Goal: Transaction & Acquisition: Purchase product/service

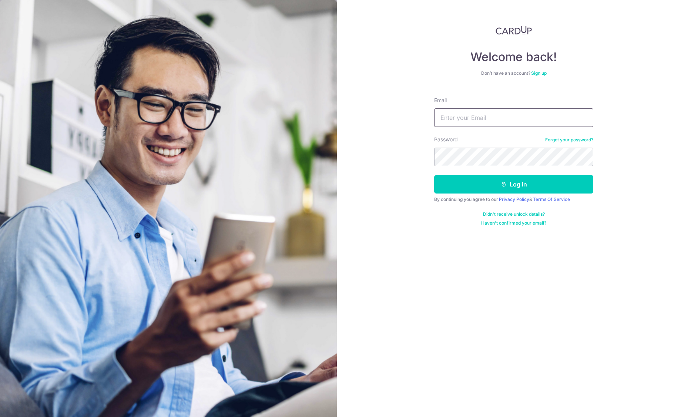
click at [478, 111] on input "Email" at bounding box center [513, 117] width 159 height 19
type input "[EMAIL_ADDRESS][DOMAIN_NAME]"
click at [527, 187] on button "Log in" at bounding box center [513, 184] width 159 height 19
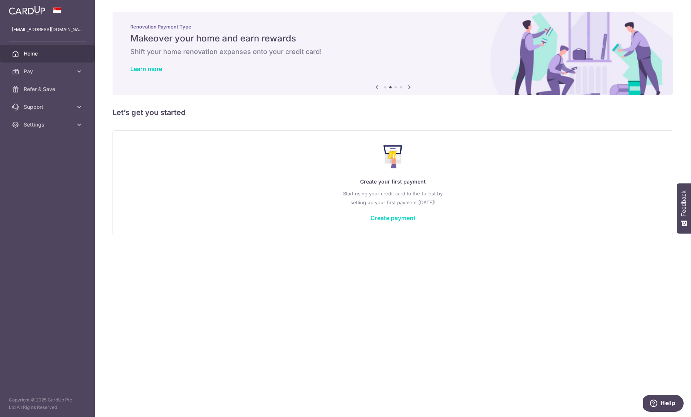
click at [390, 219] on link "Create payment" at bounding box center [393, 217] width 45 height 7
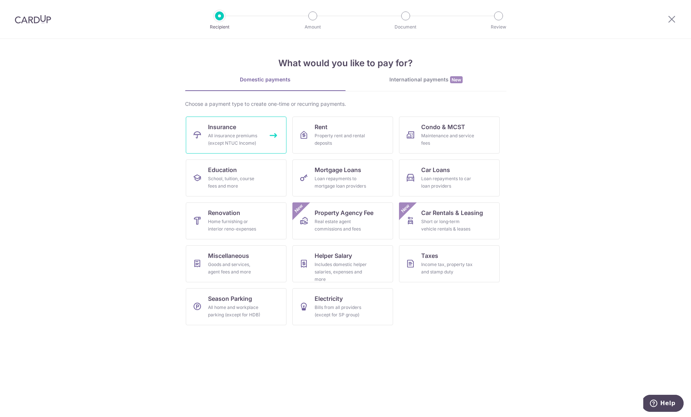
click at [230, 128] on span "Insurance" at bounding box center [222, 127] width 28 height 9
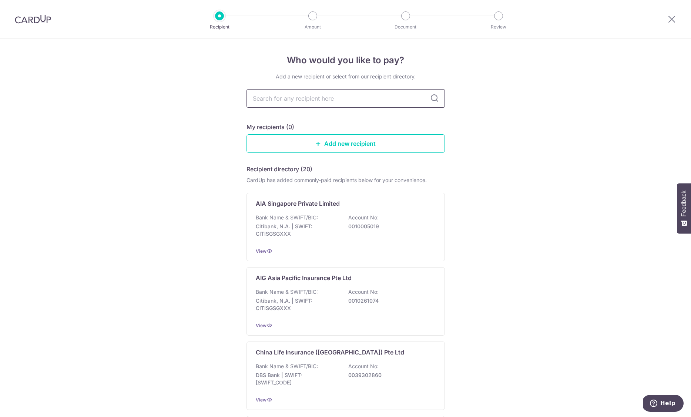
click at [288, 98] on input "text" at bounding box center [346, 98] width 198 height 19
type input "singlife"
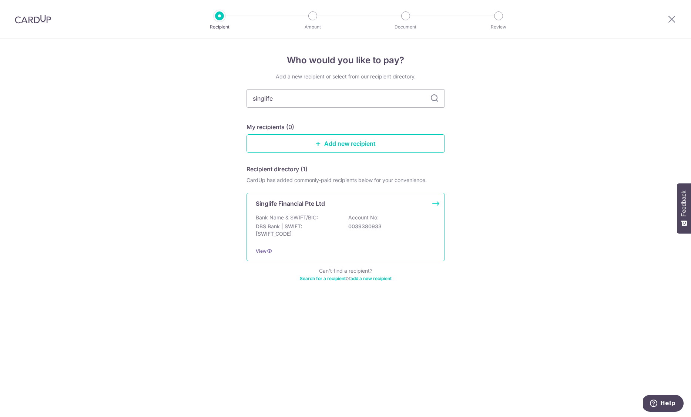
click at [291, 233] on p "DBS Bank | SWIFT: DBSSSGSGXXX" at bounding box center [297, 230] width 83 height 15
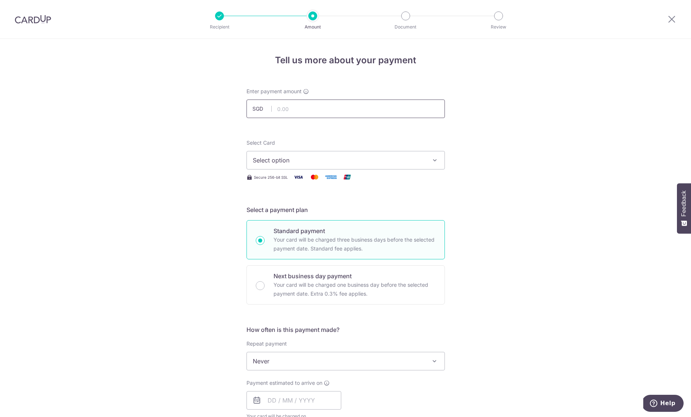
drag, startPoint x: 359, startPoint y: 110, endPoint x: 363, endPoint y: 116, distance: 6.9
click at [359, 110] on input "text" at bounding box center [346, 109] width 198 height 19
click at [321, 161] on span "Select option" at bounding box center [339, 160] width 173 height 9
click at [518, 308] on div "Tell us more about your payment Enter payment amount SGD Select Card Select opt…" at bounding box center [345, 374] width 691 height 670
click at [404, 287] on p "Your card will be charged one business day before the selected payment date. Ex…" at bounding box center [355, 290] width 162 height 18
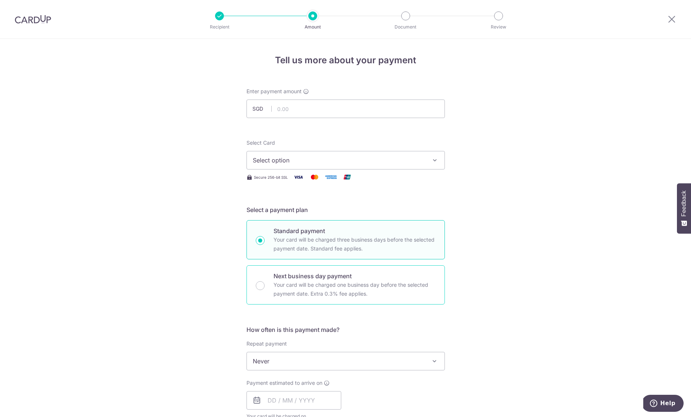
click at [265, 287] on input "Next business day payment Your card will be charged one business day before the…" at bounding box center [260, 285] width 9 height 9
radio input "false"
radio input "true"
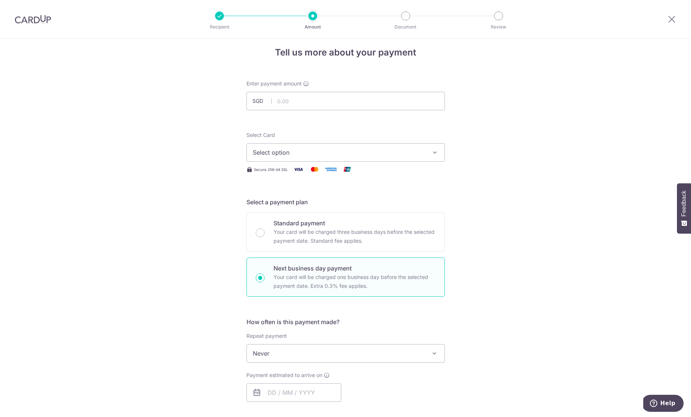
scroll to position [11, 0]
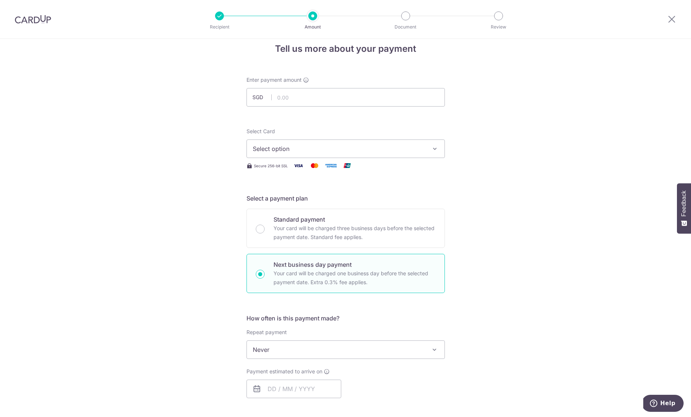
click at [324, 352] on span "Never" at bounding box center [346, 350] width 198 height 18
click at [317, 96] on input "text" at bounding box center [346, 97] width 198 height 19
type input "1,441.36"
click at [492, 182] on div "Tell us more about your payment Enter payment amount SGD 1,441.36 1441.36 Selec…" at bounding box center [345, 356] width 691 height 658
click at [329, 147] on span "Select option" at bounding box center [339, 148] width 173 height 9
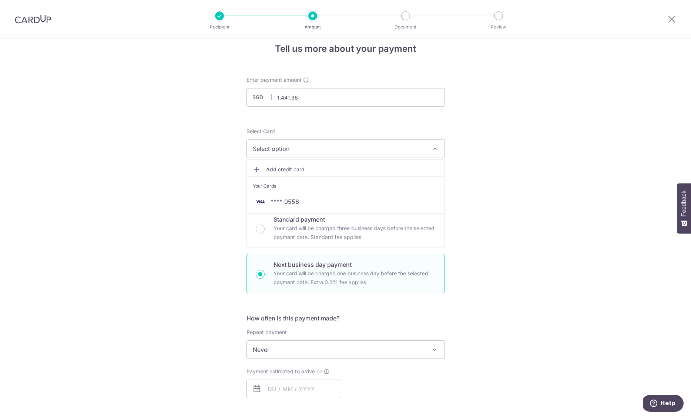
click at [370, 144] on span "Select option" at bounding box center [339, 148] width 173 height 9
click at [409, 153] on span "Select option" at bounding box center [339, 148] width 173 height 9
click at [350, 201] on span "**** 0556" at bounding box center [346, 201] width 186 height 9
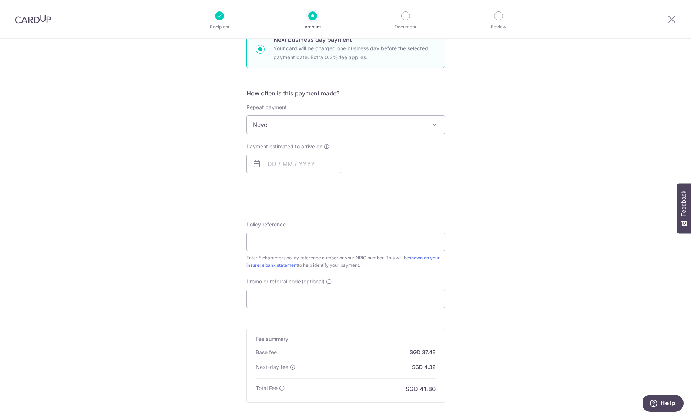
scroll to position [237, 0]
click at [267, 166] on input "text" at bounding box center [294, 163] width 95 height 19
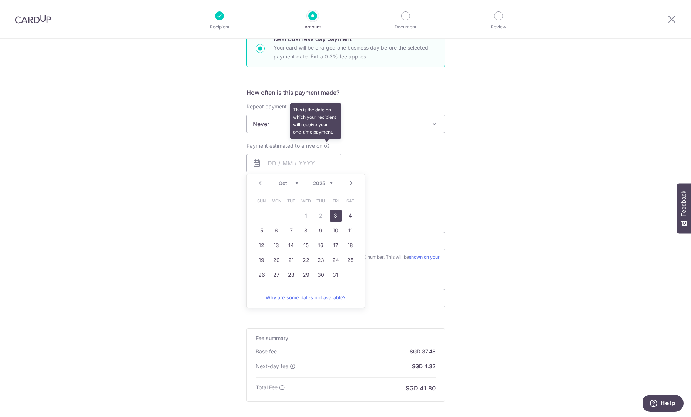
click at [327, 146] on icon at bounding box center [327, 146] width 6 height 6
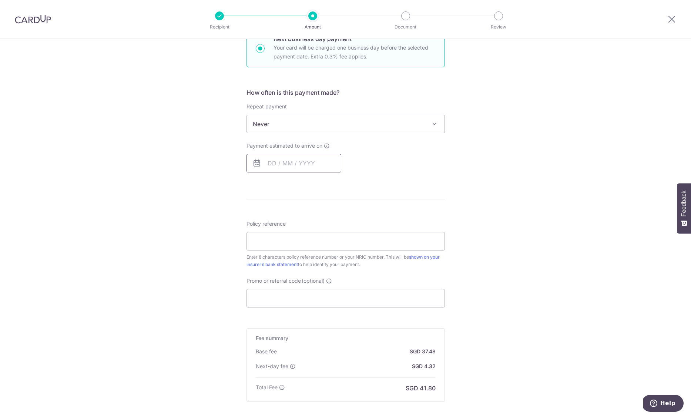
click at [265, 162] on input "text" at bounding box center [294, 163] width 95 height 19
click at [336, 214] on link "3" at bounding box center [336, 216] width 12 height 12
type input "[DATE]"
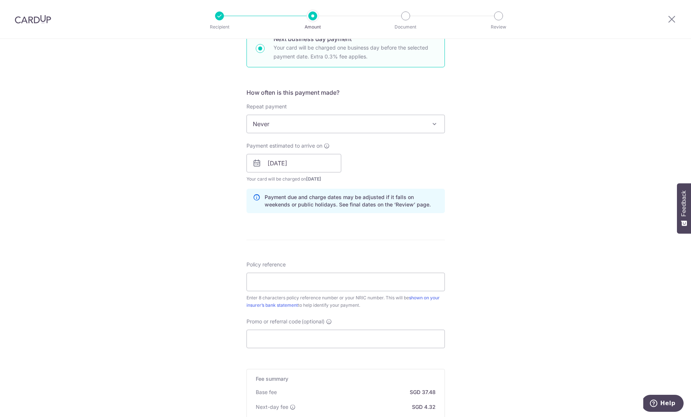
scroll to position [249, 0]
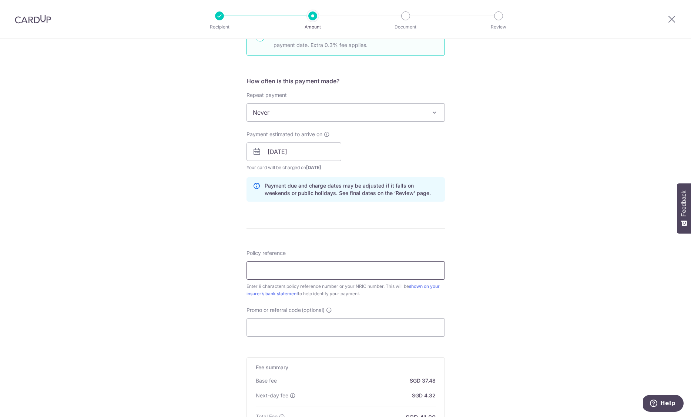
click at [324, 275] on input "Policy reference" at bounding box center [346, 270] width 198 height 19
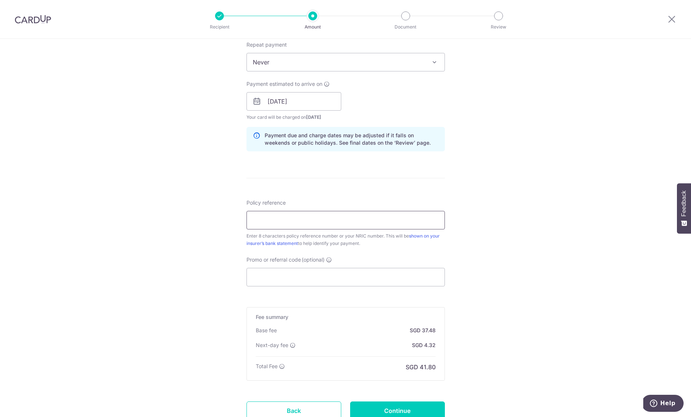
scroll to position [334, 0]
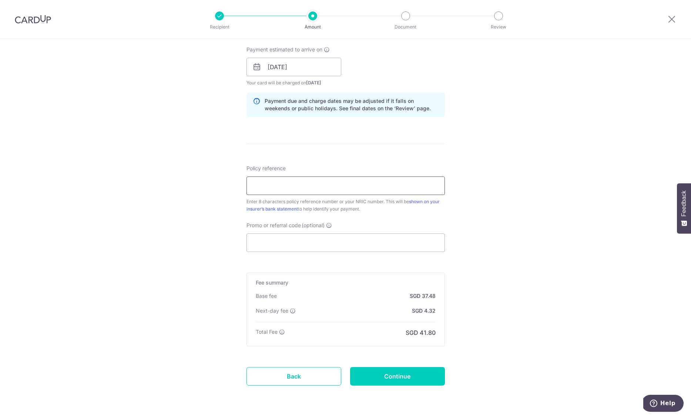
click at [341, 192] on input "Policy reference" at bounding box center [346, 186] width 198 height 19
type input "S740568A"
click at [284, 244] on input "Promo or referral code (optional)" at bounding box center [346, 243] width 198 height 19
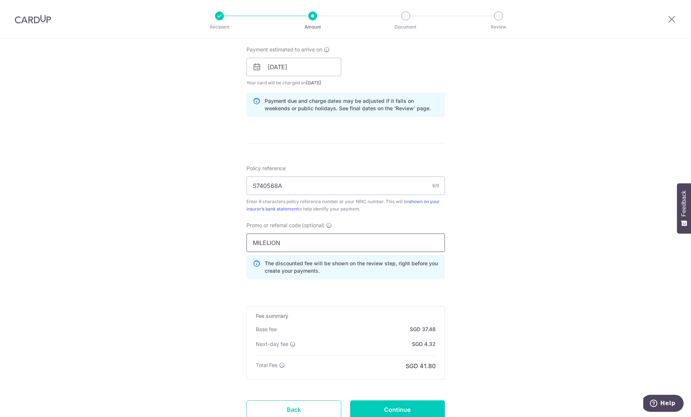
type input "MILELION"
click button "Add Card" at bounding box center [0, 0] width 0 height 0
click at [509, 289] on div "Tell us more about your payment Enter payment amount SGD 1,441.36 1441.36 Selec…" at bounding box center [345, 89] width 691 height 769
click at [395, 269] on p "The discounted fee will be shown on the review step, right before you create yo…" at bounding box center [352, 267] width 174 height 15
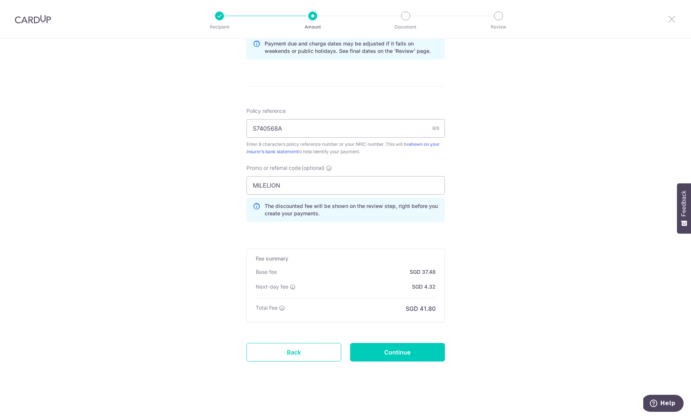
click at [672, 18] on icon at bounding box center [672, 18] width 9 height 9
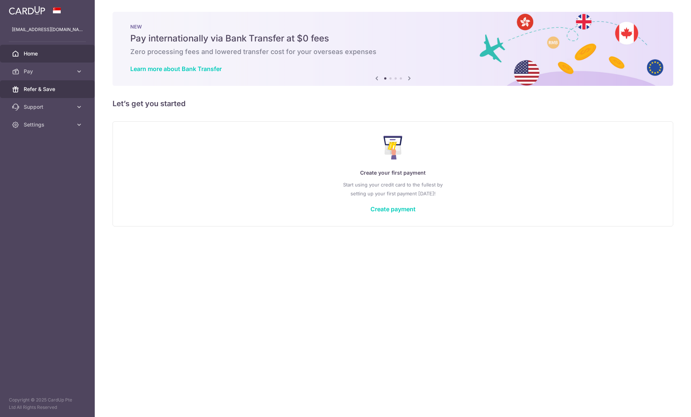
click at [36, 91] on span "Refer & Save" at bounding box center [48, 89] width 49 height 7
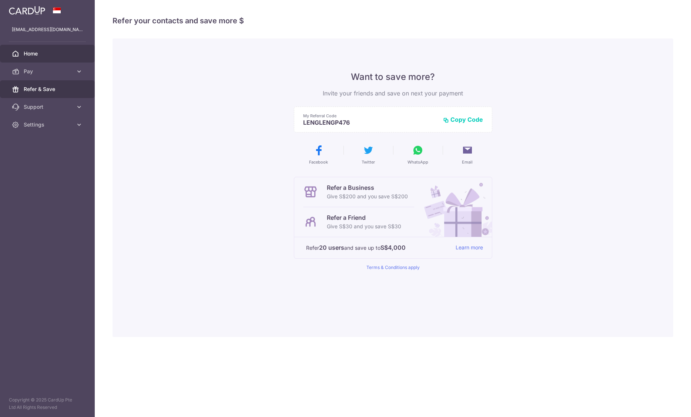
click at [43, 53] on span "Home" at bounding box center [48, 53] width 49 height 7
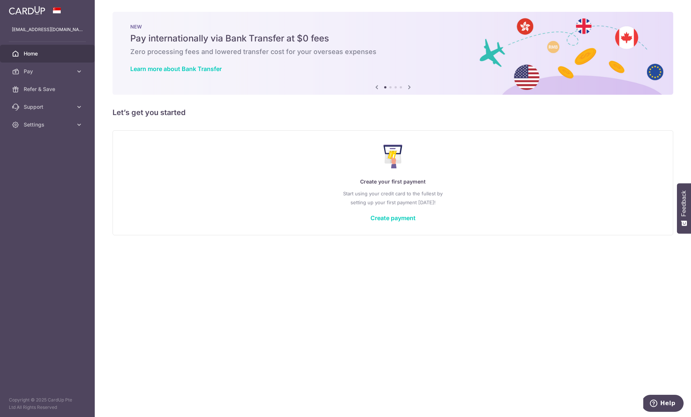
click at [37, 10] on img at bounding box center [27, 10] width 36 height 9
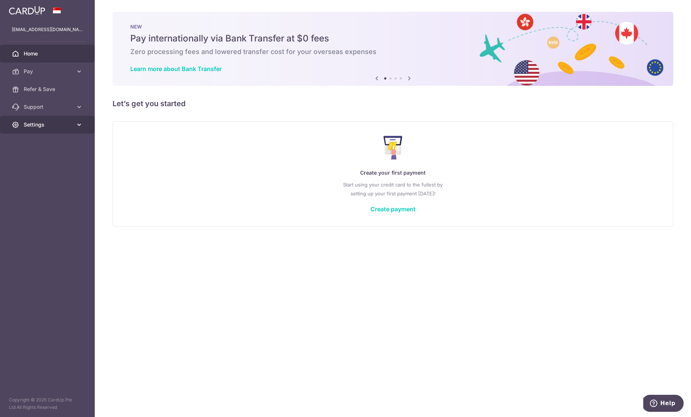
click at [28, 127] on span "Settings" at bounding box center [48, 124] width 49 height 7
click at [77, 109] on icon at bounding box center [79, 106] width 7 height 7
click at [412, 77] on icon at bounding box center [409, 78] width 9 height 9
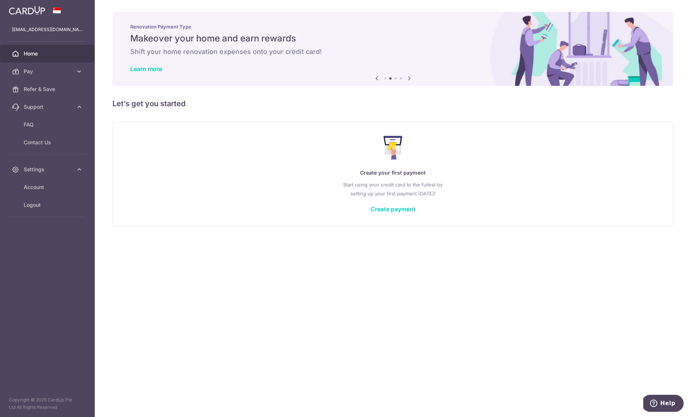
click at [412, 77] on icon at bounding box center [409, 78] width 9 height 9
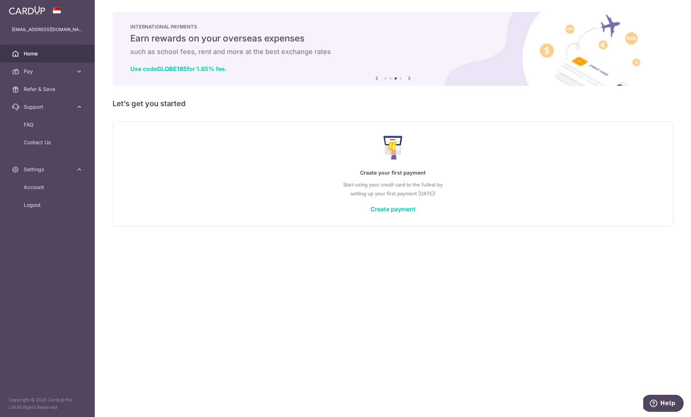
click at [411, 77] on icon at bounding box center [409, 78] width 9 height 9
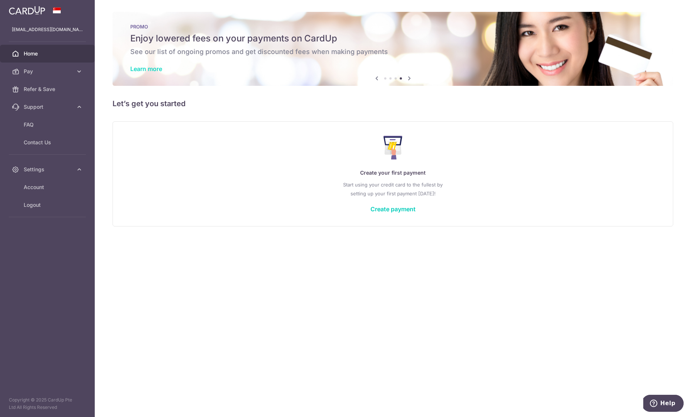
click at [151, 70] on link "Learn more" at bounding box center [146, 68] width 32 height 7
click at [391, 209] on link "Create payment" at bounding box center [393, 208] width 45 height 7
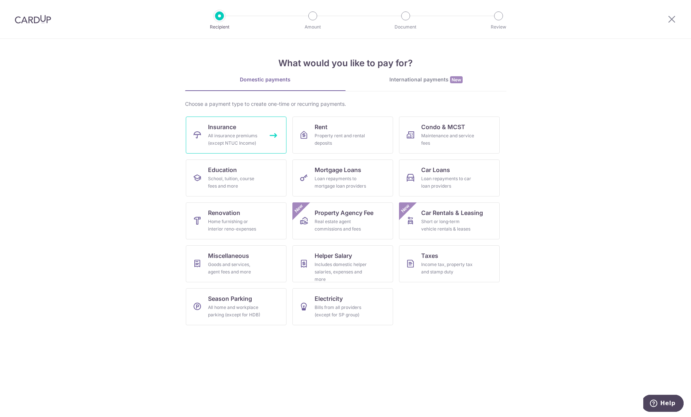
click at [225, 139] on div "All insurance premiums (except NTUC Income)" at bounding box center [234, 139] width 53 height 15
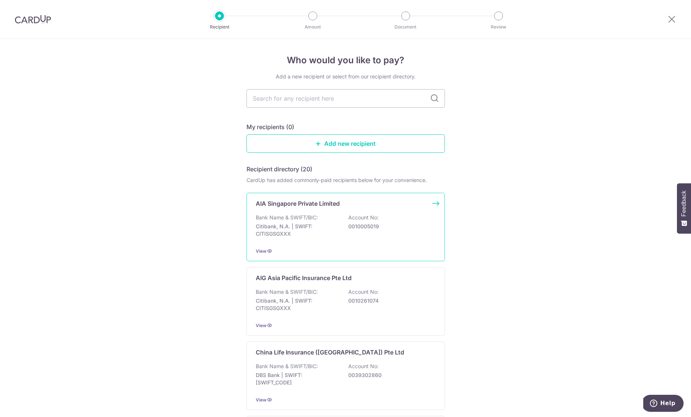
scroll to position [1, 0]
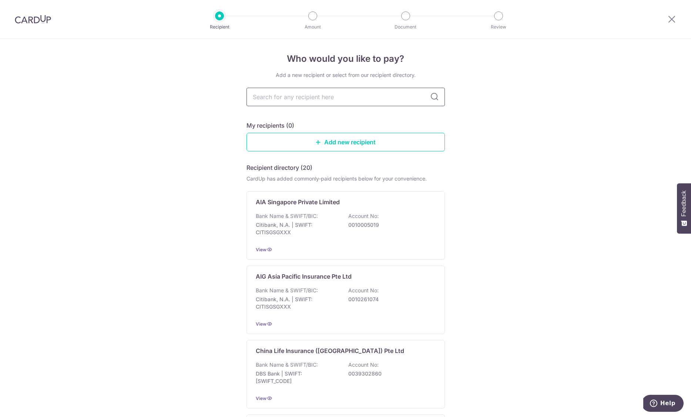
click at [350, 98] on input "text" at bounding box center [346, 97] width 198 height 19
type input "si"
type input "sing"
type input "singlife"
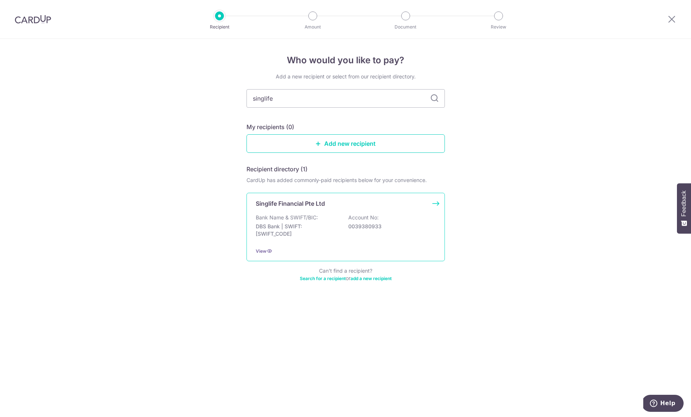
click at [345, 223] on div "Bank Name & SWIFT/BIC: DBS Bank | SWIFT: DBSSSGSGXXX Account No: 0039380933" at bounding box center [346, 227] width 180 height 27
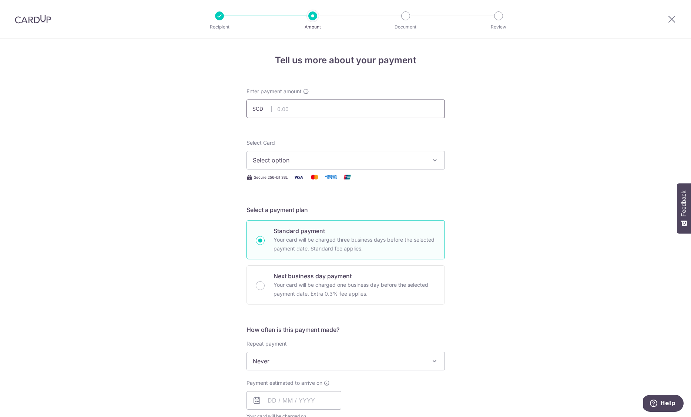
click at [353, 107] on input "text" at bounding box center [346, 109] width 198 height 19
type input "1,441.36"
click at [292, 160] on span "Select option" at bounding box center [339, 160] width 173 height 9
click at [291, 212] on span "**** 0556" at bounding box center [285, 213] width 29 height 9
click at [260, 285] on input "Next business day payment Your card will be charged one business day before the…" at bounding box center [260, 285] width 9 height 9
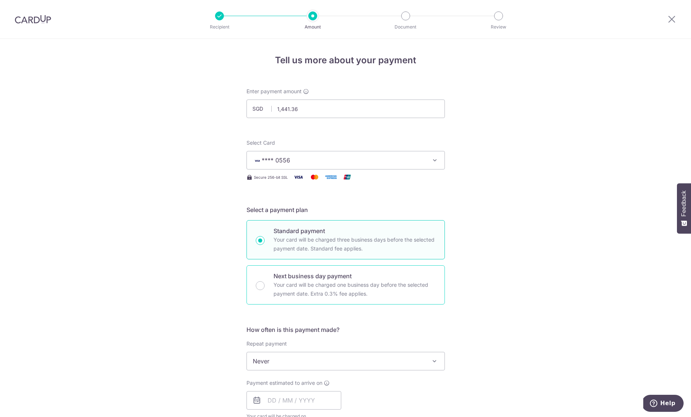
radio input "true"
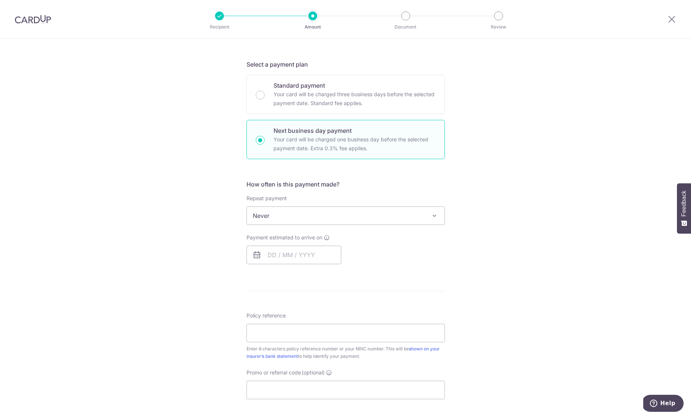
scroll to position [214, 0]
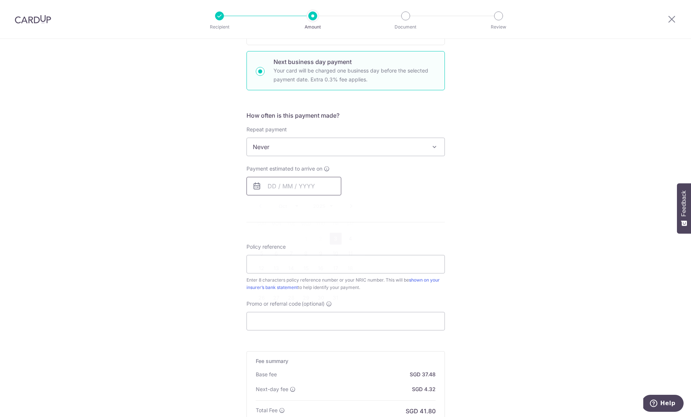
click at [266, 190] on input "text" at bounding box center [294, 186] width 95 height 19
click at [435, 225] on form "Enter payment amount SGD 1,441.36 1441.36 Select Card **** 0556 Add credit card…" at bounding box center [346, 179] width 198 height 612
click at [267, 186] on input "text" at bounding box center [294, 186] width 95 height 19
click at [335, 240] on link "3" at bounding box center [336, 239] width 12 height 12
type input "[DATE]"
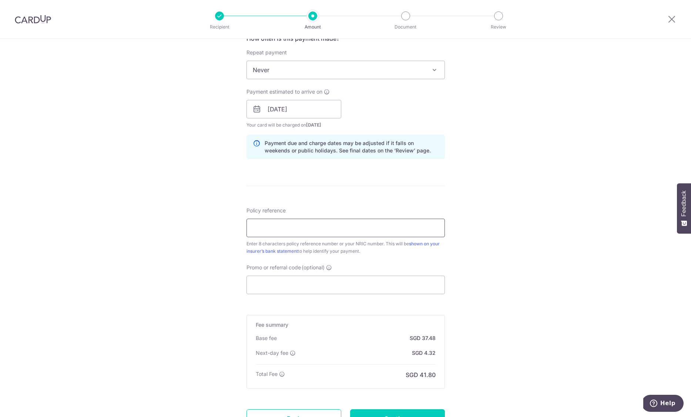
scroll to position [297, 0]
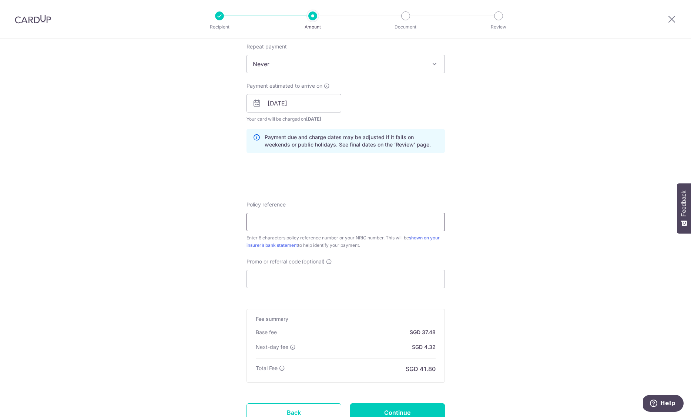
click at [350, 224] on input "Policy reference" at bounding box center [346, 222] width 198 height 19
type input "S740568A"
click at [271, 284] on input "Promo or referral code (optional)" at bounding box center [346, 279] width 198 height 19
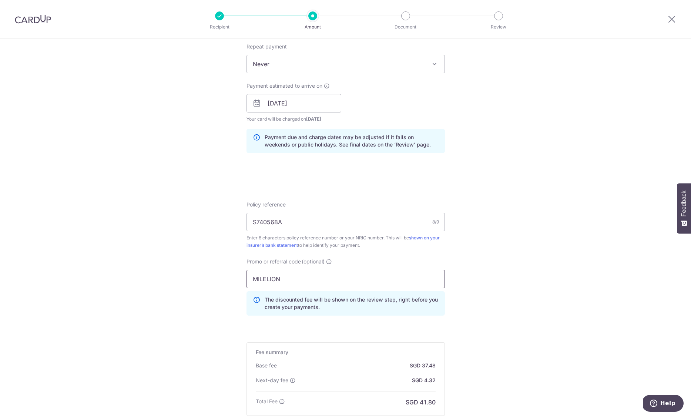
type input "MILELION"
click at [526, 260] on div "Tell us more about your payment Enter payment amount SGD 1,441.36 1441.36 Selec…" at bounding box center [345, 126] width 691 height 769
click at [518, 262] on div "Tell us more about your payment Enter payment amount SGD 1,441.36 1441.36 Selec…" at bounding box center [345, 126] width 691 height 769
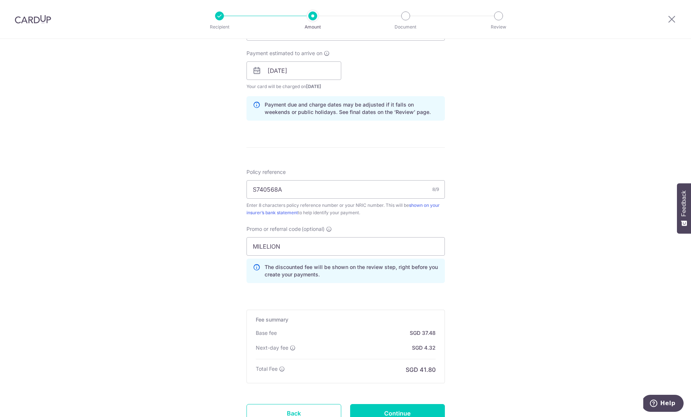
scroll to position [384, 0]
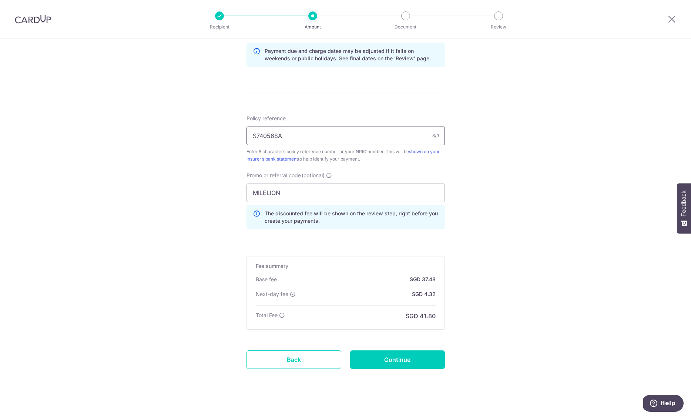
click at [267, 137] on input "S740568A" at bounding box center [346, 136] width 198 height 19
type input "S7407568A"
drag, startPoint x: 529, startPoint y: 156, endPoint x: 513, endPoint y: 152, distance: 16.7
click at [529, 156] on div "Tell us more about your payment Enter payment amount SGD 1,441.36 1441.36 Selec…" at bounding box center [345, 39] width 691 height 769
click at [417, 152] on link "shown on your insurer’s bank statement" at bounding box center [343, 155] width 193 height 13
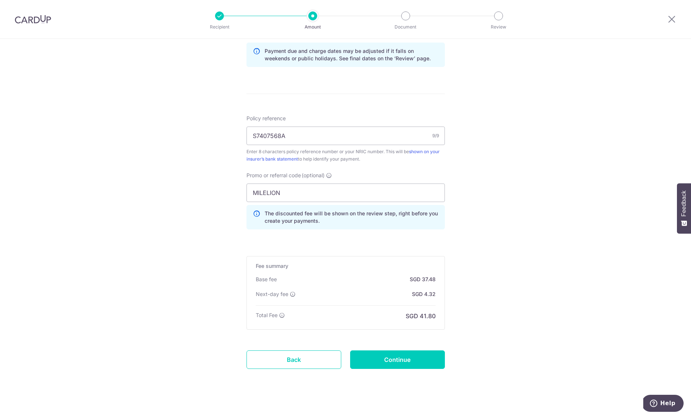
click at [514, 170] on div "Tell us more about your payment Enter payment amount SGD 1,441.36 1441.36 Selec…" at bounding box center [345, 39] width 691 height 769
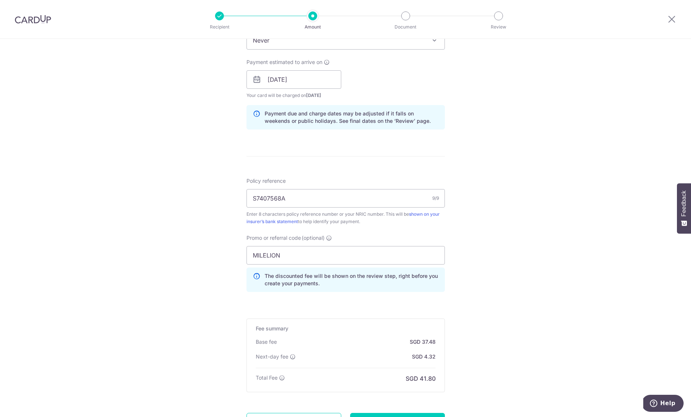
scroll to position [391, 0]
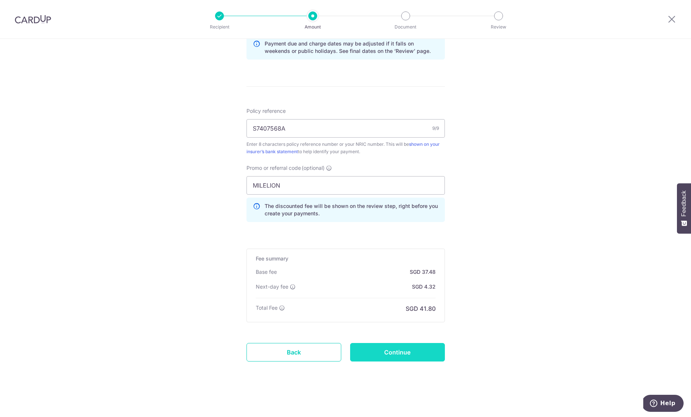
click at [399, 355] on input "Continue" at bounding box center [397, 352] width 95 height 19
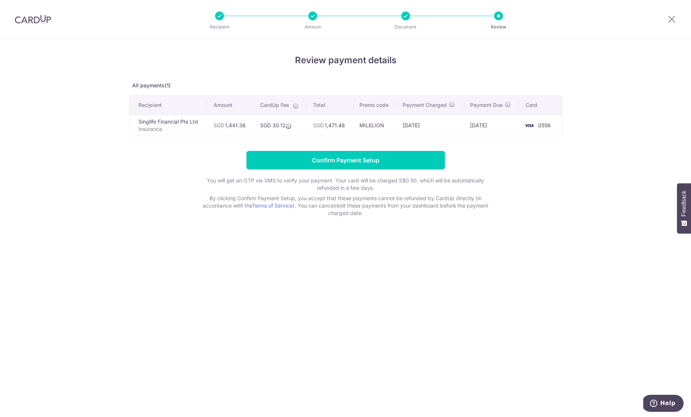
click at [339, 159] on input "Confirm Payment Setup" at bounding box center [346, 160] width 198 height 19
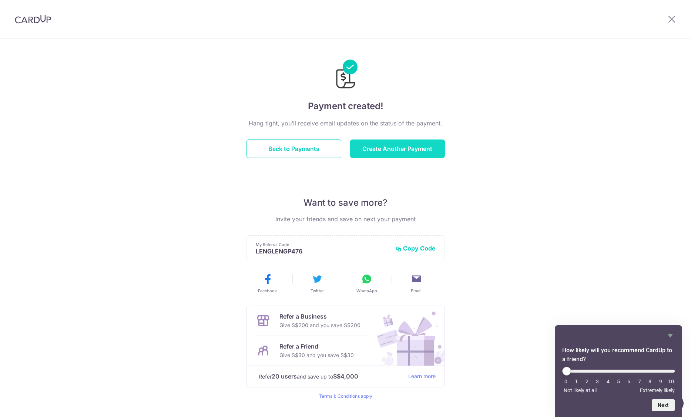
click at [404, 151] on button "Create Another Payment" at bounding box center [397, 149] width 95 height 19
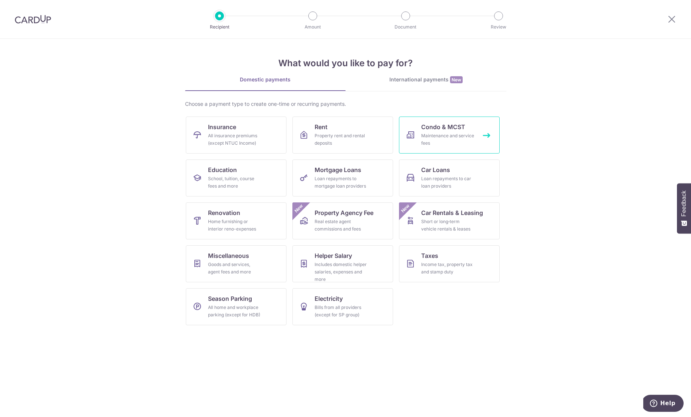
click at [424, 134] on div "Maintenance and service fees" at bounding box center [447, 139] width 53 height 15
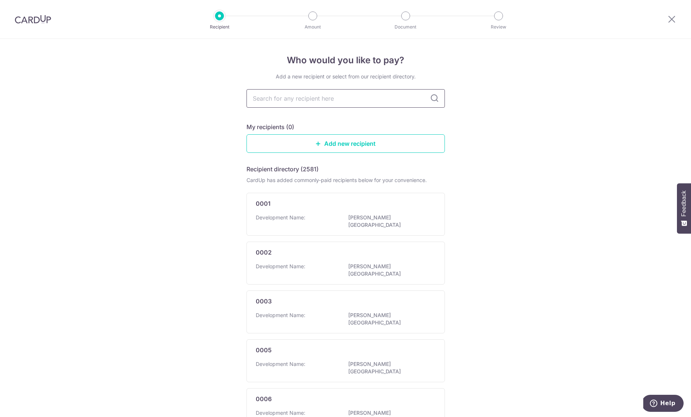
click at [305, 101] on input "text" at bounding box center [346, 98] width 198 height 19
click at [530, 137] on div "Who would you like to pay? Add a new recipient or select from our recipient dir…" at bounding box center [345, 393] width 691 height 709
click at [351, 100] on input "text" at bounding box center [346, 98] width 198 height 19
type input "4067"
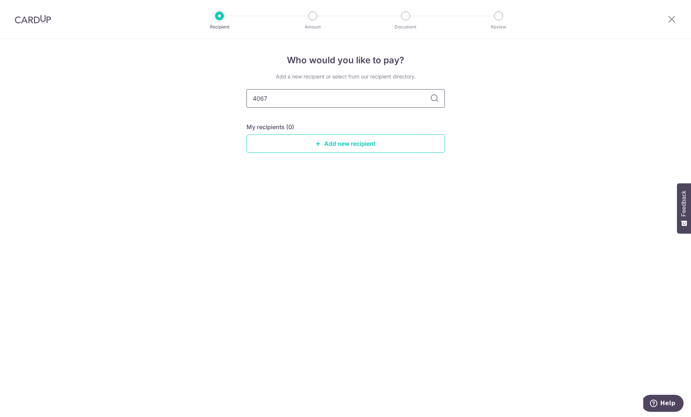
drag, startPoint x: 293, startPoint y: 103, endPoint x: 268, endPoint y: 103, distance: 25.6
click at [210, 103] on div "Who would you like to pay? Add a new recipient or select from our recipient dir…" at bounding box center [345, 228] width 691 height 378
drag, startPoint x: 277, startPoint y: 100, endPoint x: 241, endPoint y: 100, distance: 35.6
click at [241, 100] on div "Who would you like to pay? Add a new recipient or select from our recipient dir…" at bounding box center [345, 228] width 691 height 378
click at [459, 182] on div "Who would you like to pay? Add a new recipient or select from our recipient dir…" at bounding box center [345, 228] width 691 height 378
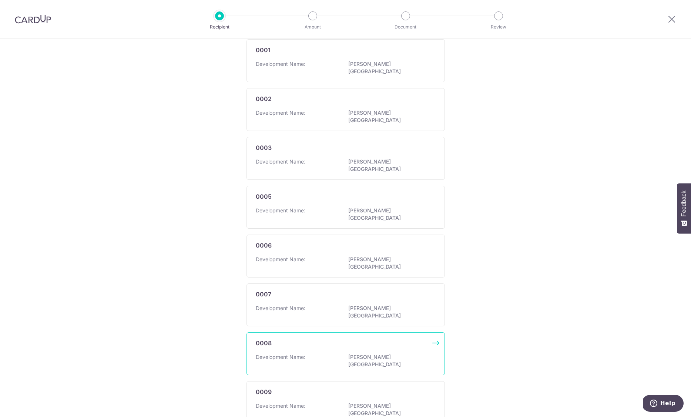
scroll to position [298, 0]
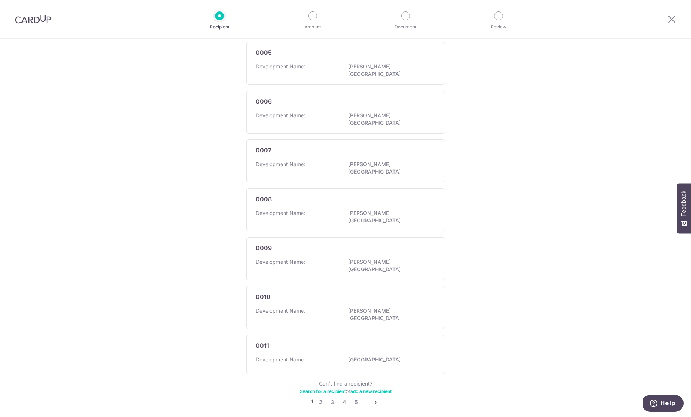
click at [375, 400] on icon "pager" at bounding box center [376, 403] width 6 height 6
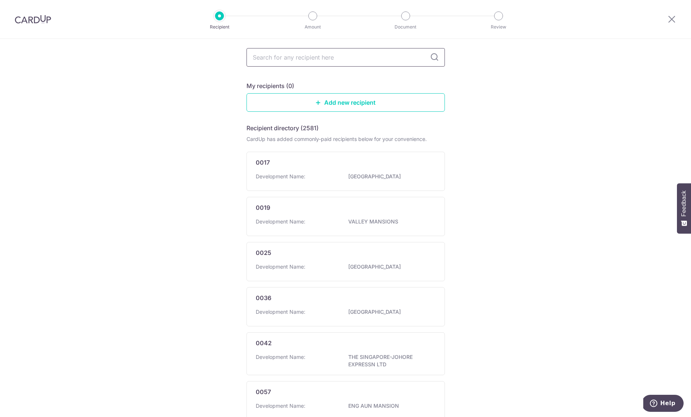
scroll to position [0, 0]
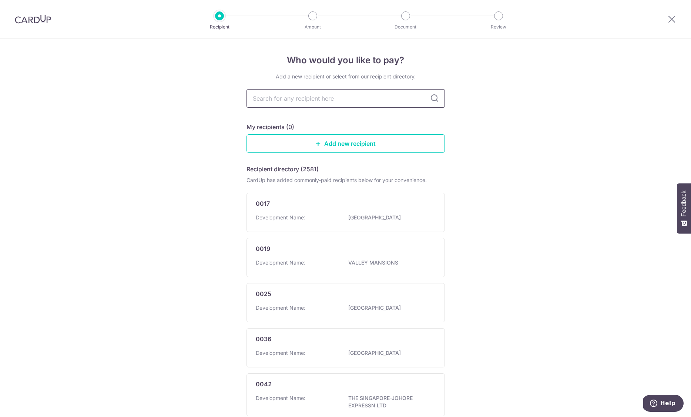
drag, startPoint x: 331, startPoint y: 98, endPoint x: 321, endPoint y: 101, distance: 10.3
click at [330, 98] on input "text" at bounding box center [346, 98] width 198 height 19
type input "NORTH"
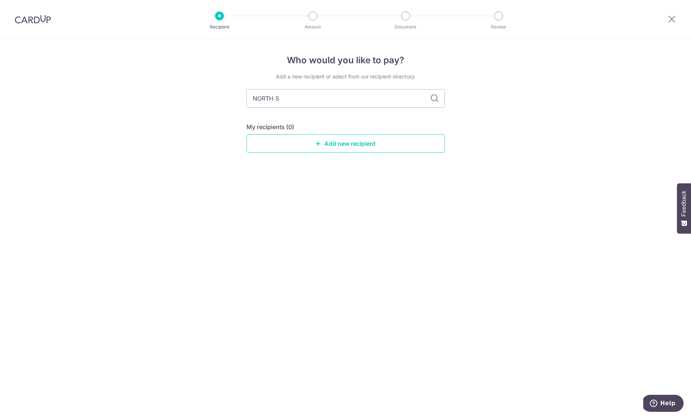
type input "NORTH SP"
type input "NORTH SR"
type input "NORTH S"
type input "NORTH SP"
type input "NORTH SPRING"
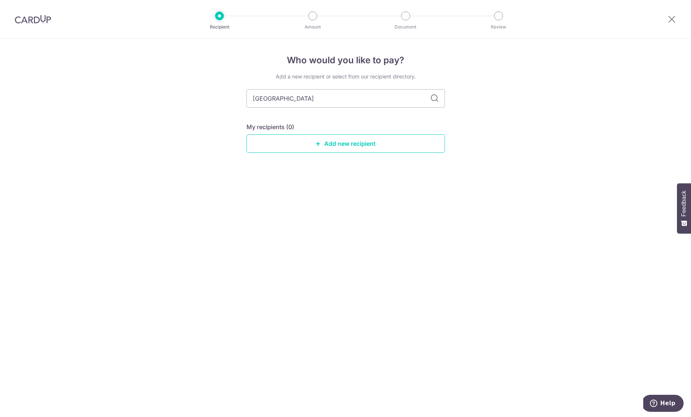
drag, startPoint x: 317, startPoint y: 97, endPoint x: 229, endPoint y: 96, distance: 88.5
click at [229, 96] on div "Who would you like to pay? Add a new recipient or select from our recipient dir…" at bounding box center [345, 228] width 691 height 378
click at [435, 97] on icon at bounding box center [434, 98] width 9 height 9
click at [434, 97] on icon at bounding box center [434, 98] width 9 height 9
click at [316, 100] on input "NORTH SPRING" at bounding box center [346, 98] width 198 height 19
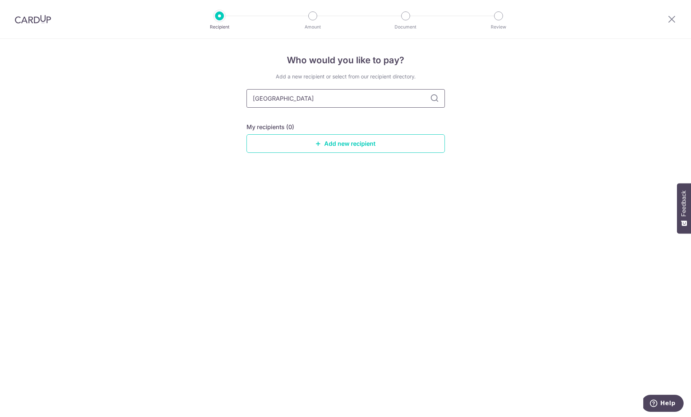
drag, startPoint x: 237, startPoint y: 96, endPoint x: 232, endPoint y: 96, distance: 4.8
click at [232, 96] on div "Who would you like to pay? Add a new recipient or select from our recipient dir…" at bounding box center [345, 228] width 691 height 378
click at [36, 19] on img at bounding box center [33, 19] width 36 height 9
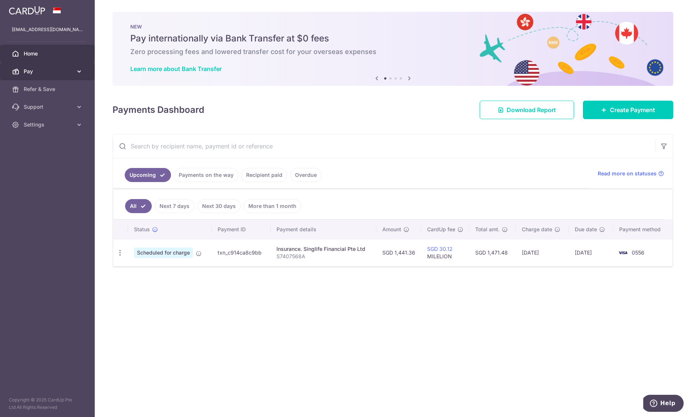
click at [30, 69] on span "Pay" at bounding box center [48, 71] width 49 height 7
click at [34, 102] on link "Recipients" at bounding box center [47, 107] width 95 height 18
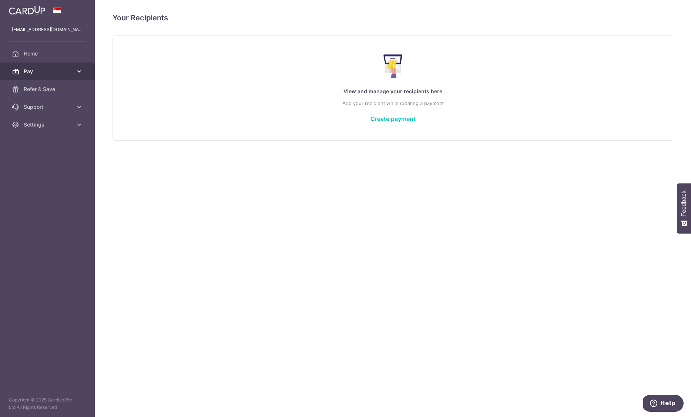
click at [31, 73] on span "Pay" at bounding box center [48, 71] width 49 height 7
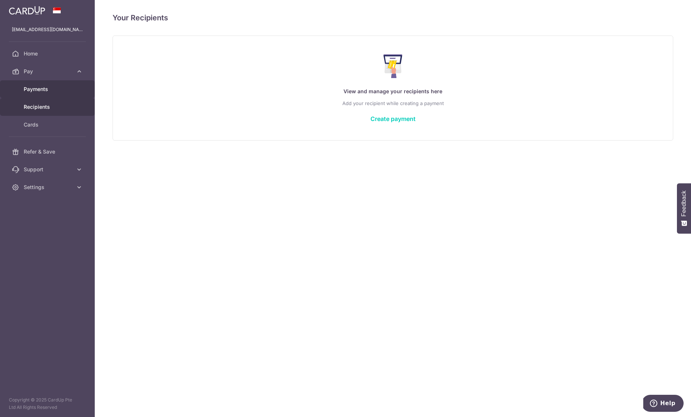
click at [33, 87] on span "Payments" at bounding box center [48, 89] width 49 height 7
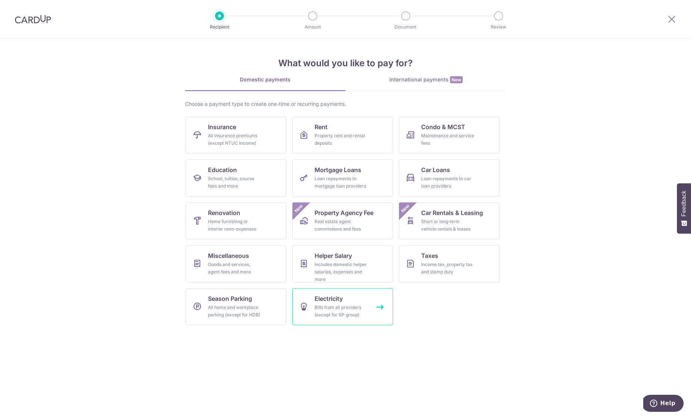
click at [351, 310] on div "Bills from all providers (except for SP group)" at bounding box center [341, 311] width 53 height 15
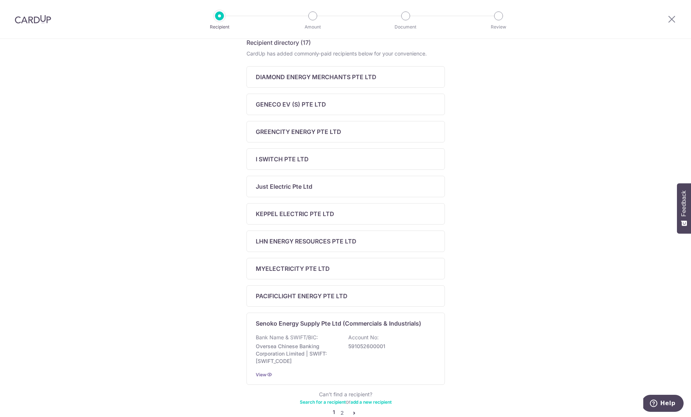
scroll to position [56, 0]
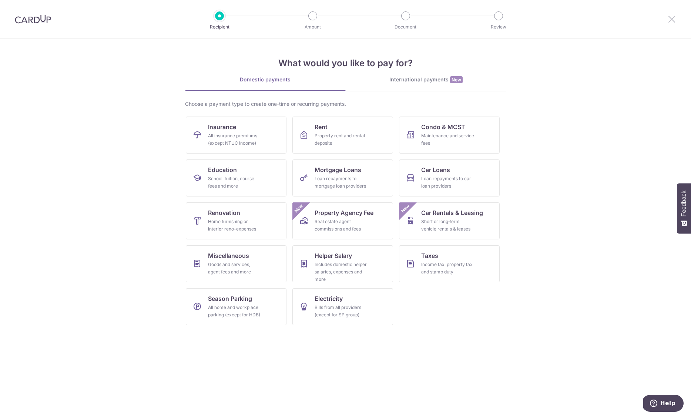
click at [676, 21] on icon at bounding box center [672, 18] width 9 height 9
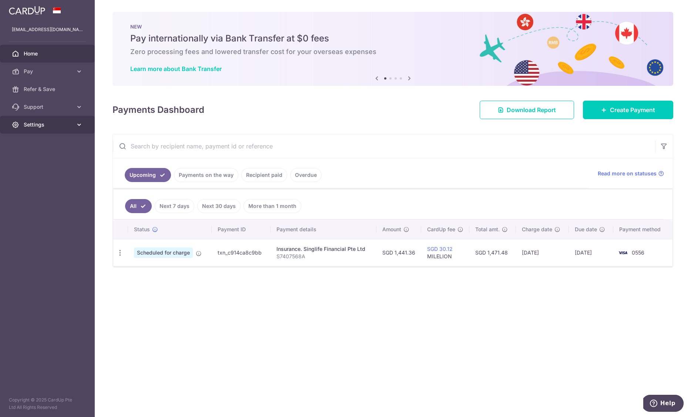
click at [47, 123] on span "Settings" at bounding box center [48, 124] width 49 height 7
click at [59, 163] on span "Logout" at bounding box center [48, 160] width 49 height 7
